Goal: Task Accomplishment & Management: Complete application form

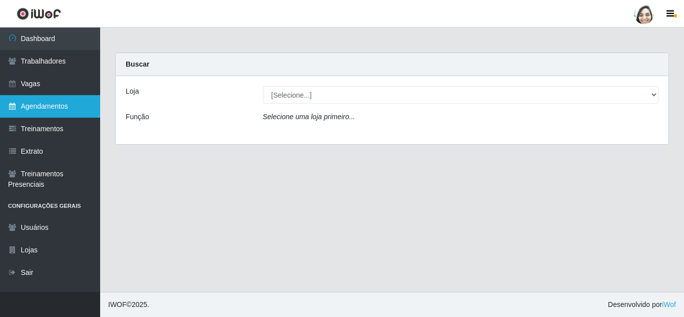
click at [24, 106] on link "Agendamentos" at bounding box center [50, 106] width 100 height 23
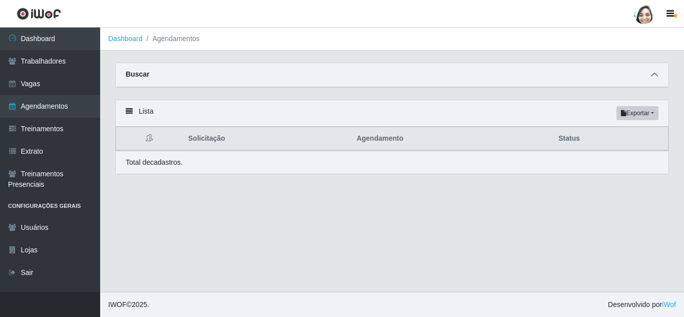
click at [655, 75] on icon at bounding box center [654, 74] width 7 height 7
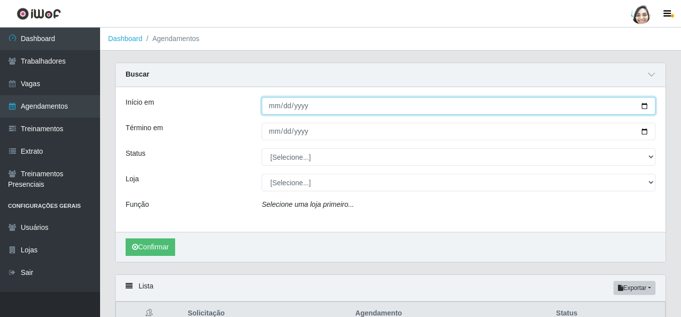
click at [271, 109] on input "Início em" at bounding box center [459, 106] width 394 height 18
type input "[DATE]"
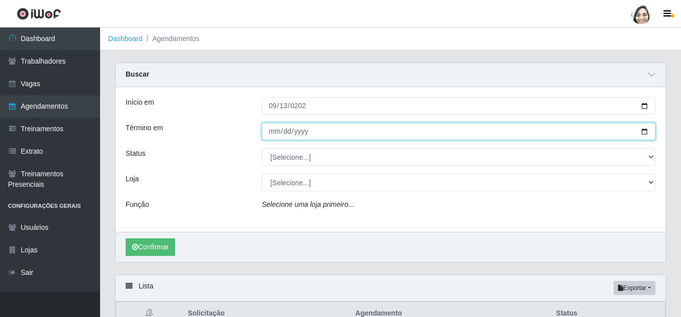
click at [280, 133] on input "Término em" at bounding box center [459, 132] width 394 height 18
click at [270, 133] on input "Término em" at bounding box center [459, 132] width 394 height 18
type input "[DATE]"
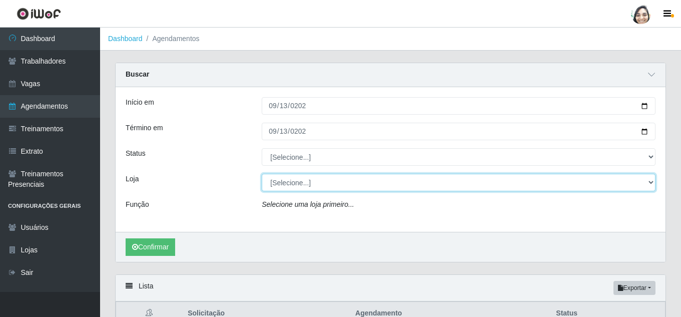
click at [298, 183] on select "[Selecione...] Mar Vermelho - Loja 04" at bounding box center [459, 183] width 394 height 18
select select "251"
click at [262, 174] on select "[Selecione...] Mar Vermelho - Loja 04" at bounding box center [459, 183] width 394 height 18
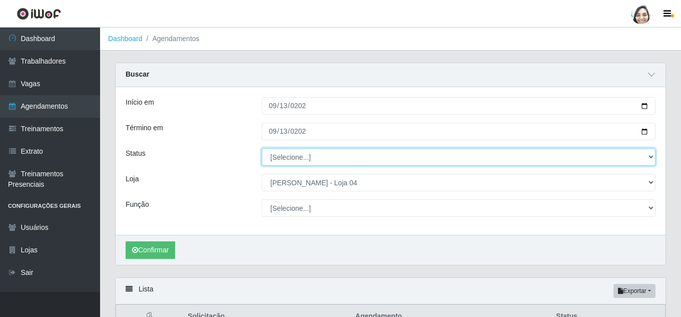
click at [284, 157] on select "[Selecione...] AGENDADO AGUARDANDO LIBERAR EM ANDAMENTO EM REVISÃO FINALIZADO C…" at bounding box center [459, 157] width 394 height 18
select select "FINALIZADO"
click at [262, 149] on select "[Selecione...] AGENDADO AGUARDANDO LIBERAR EM ANDAMENTO EM REVISÃO FINALIZADO C…" at bounding box center [459, 157] width 394 height 18
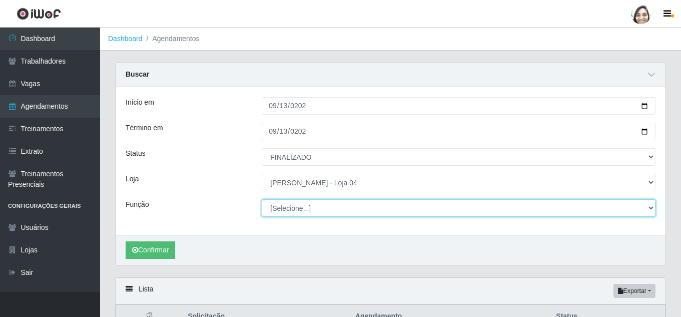
click at [288, 208] on select "[Selecione...] ASG ASG + ASG ++ Auxiliar de Depósito Auxiliar de Depósito + Aux…" at bounding box center [459, 208] width 394 height 18
select select "22"
click at [262, 200] on select "[Selecione...] ASG ASG + ASG ++ Auxiliar de Depósito Auxiliar de Depósito + Aux…" at bounding box center [459, 208] width 394 height 18
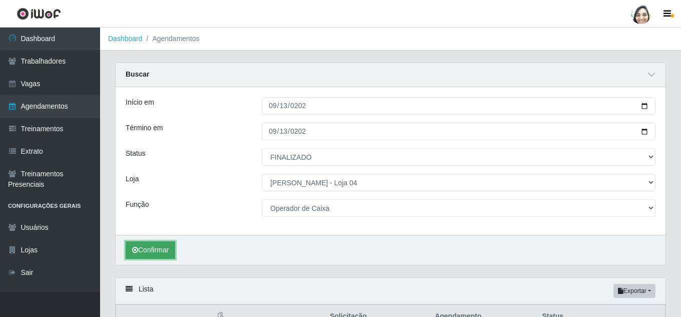
click at [152, 244] on button "Confirmar" at bounding box center [151, 250] width 50 height 18
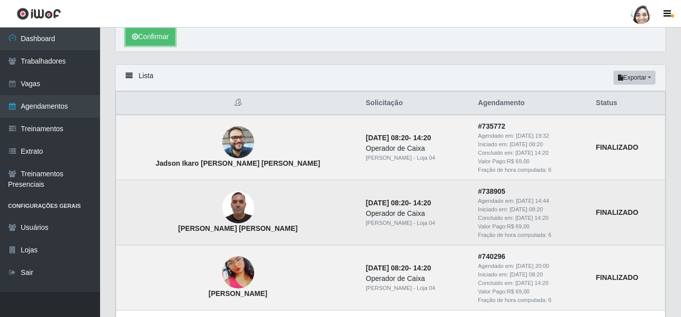
scroll to position [190, 0]
